Goal: Navigation & Orientation: Find specific page/section

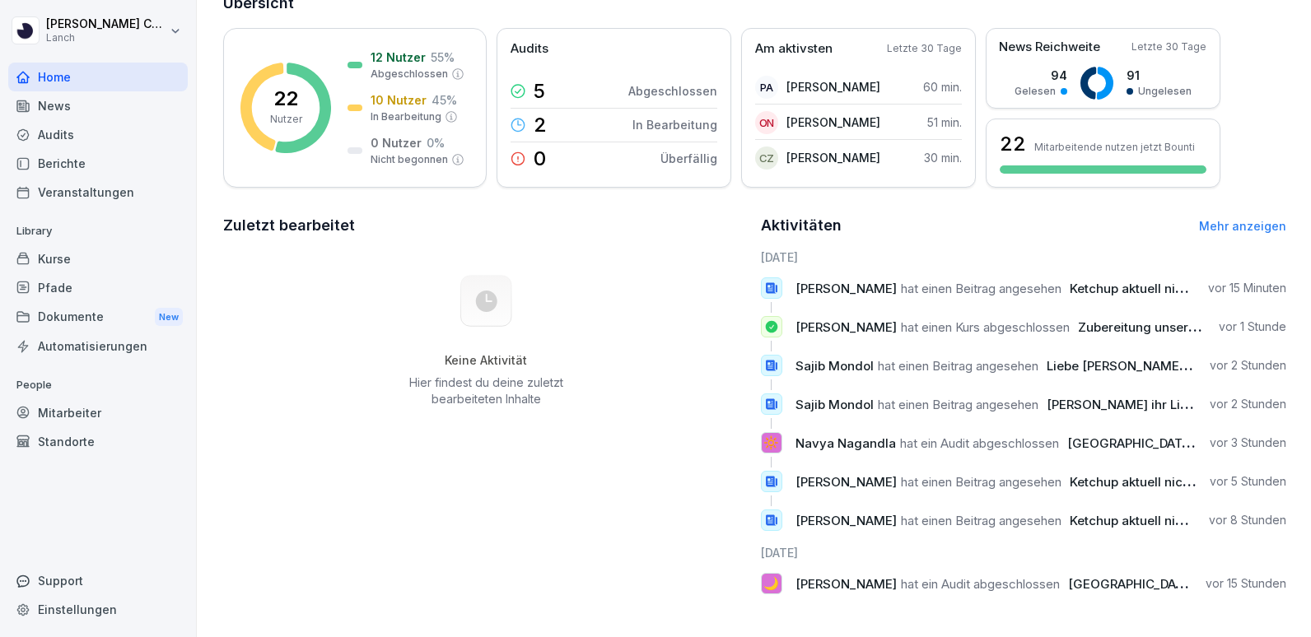
scroll to position [128, 0]
click at [60, 161] on div "Berichte" at bounding box center [97, 163] width 179 height 29
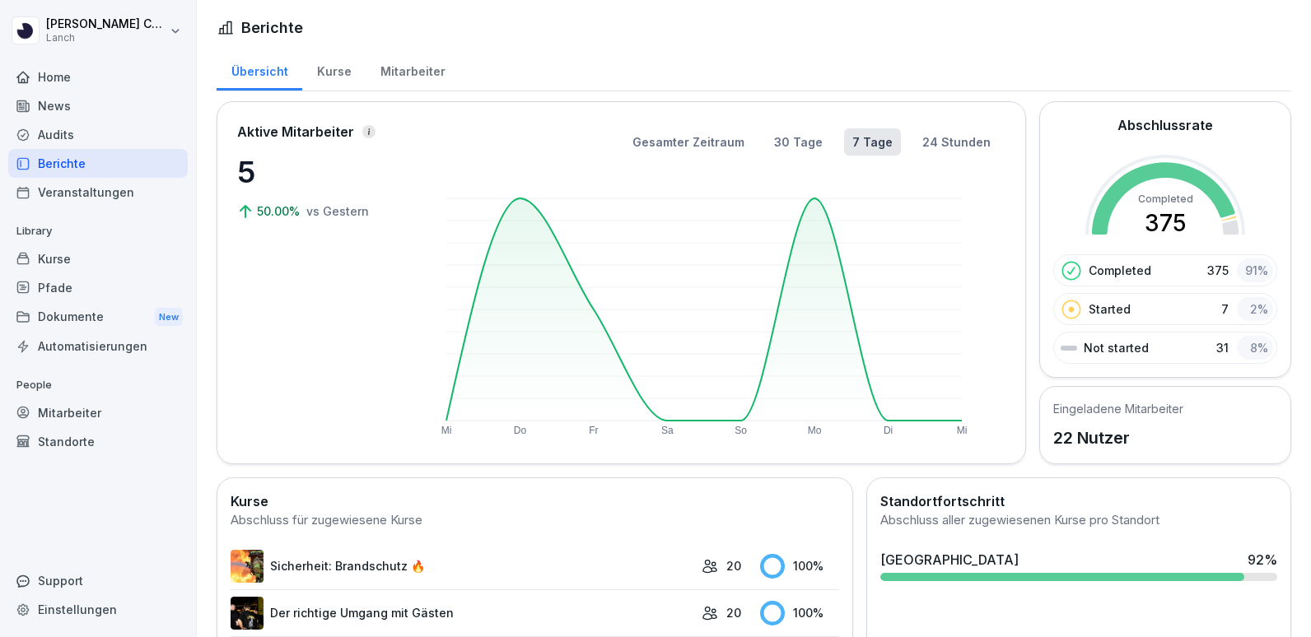
click at [338, 77] on div "Kurse" at bounding box center [333, 70] width 63 height 42
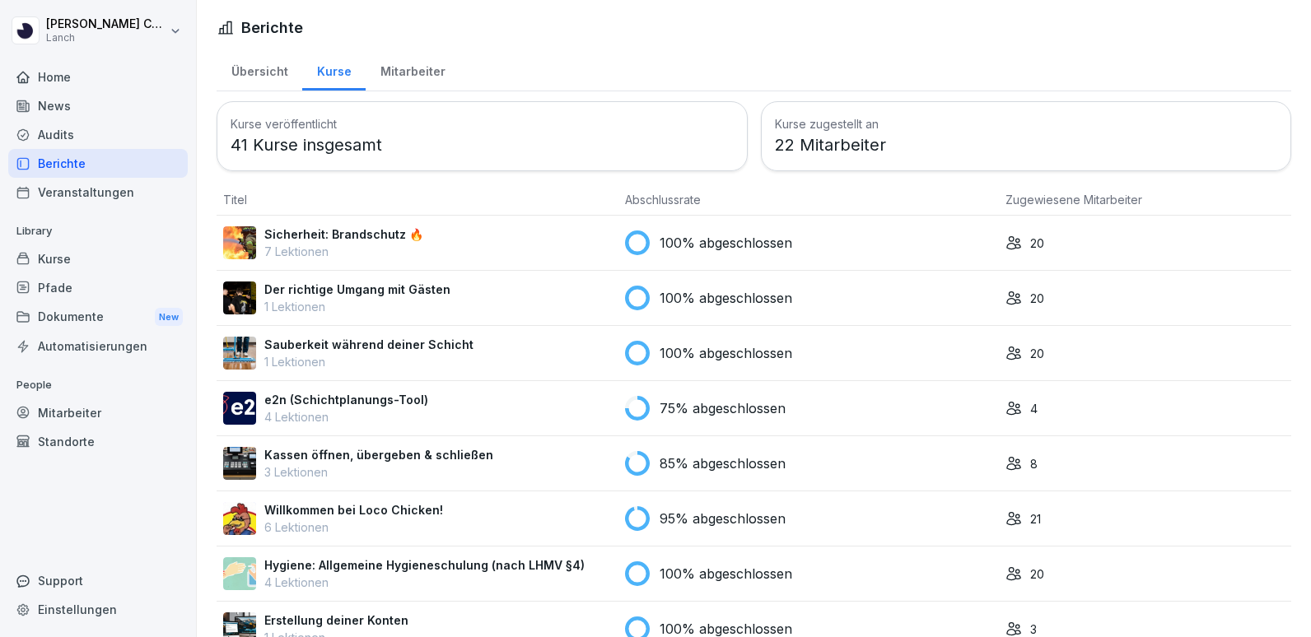
click at [409, 69] on div "Mitarbeiter" at bounding box center [413, 70] width 94 height 42
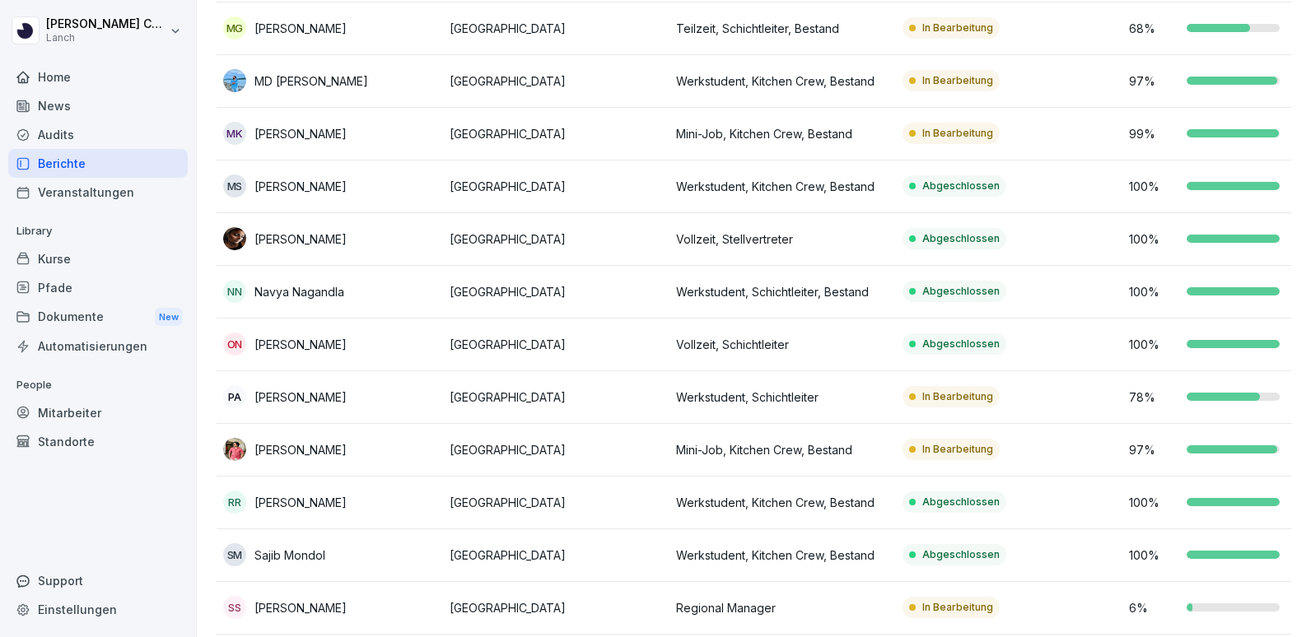
scroll to position [743, 0]
